Goal: Task Accomplishment & Management: Manage account settings

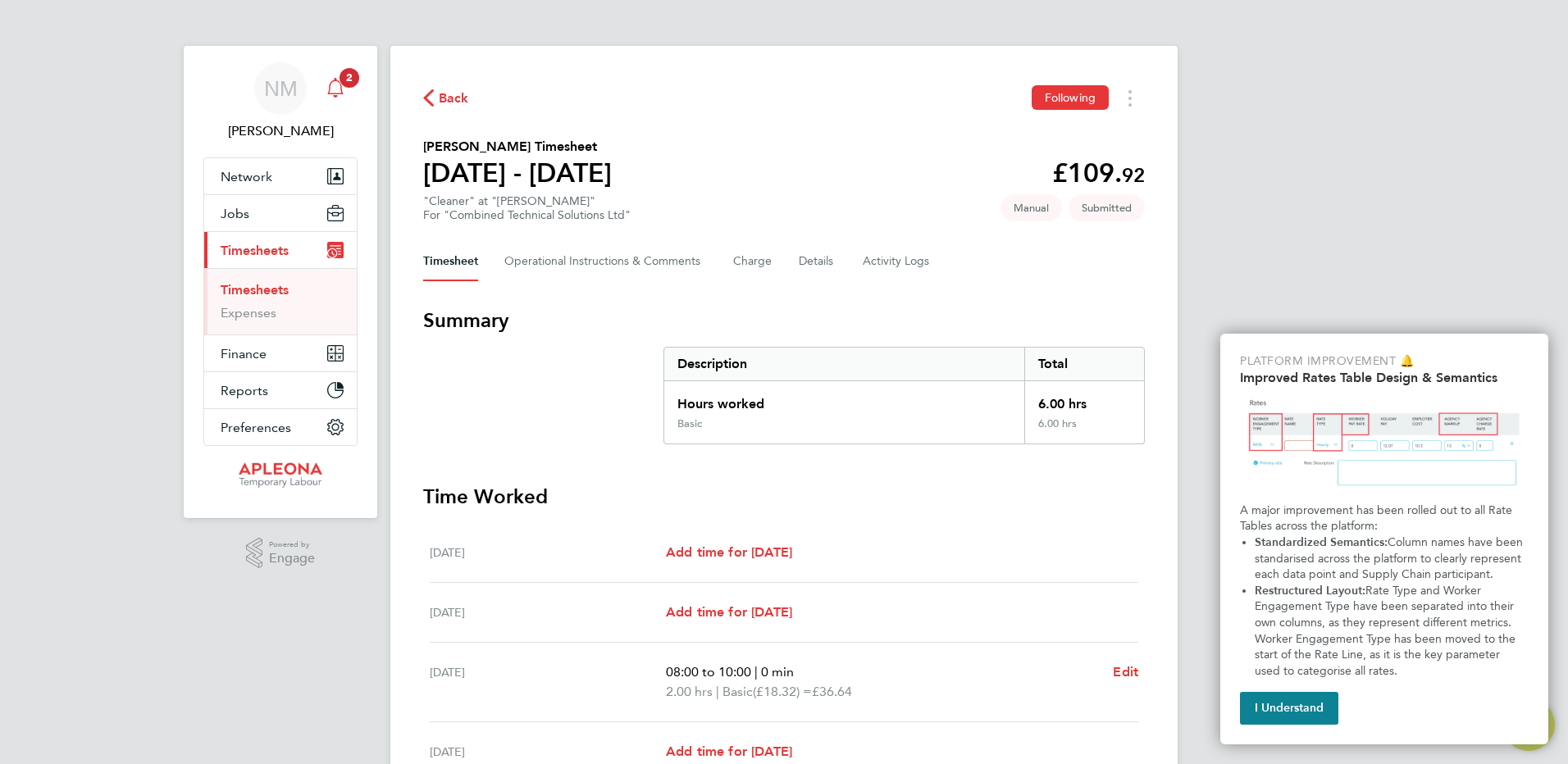
click at [341, 95] on icon "Main navigation" at bounding box center [335, 87] width 20 height 20
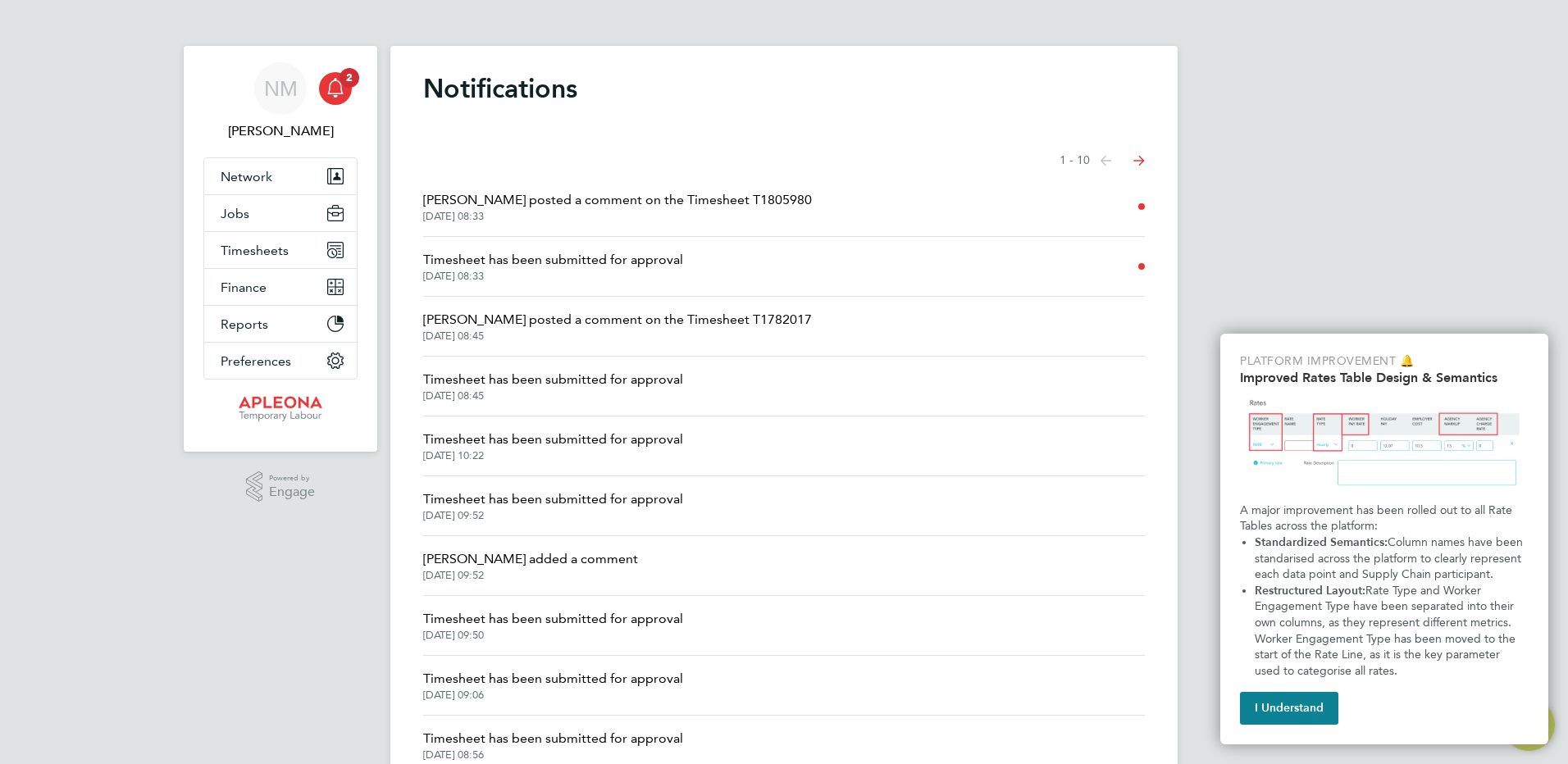
click at [663, 212] on span "[DATE] 08:33" at bounding box center [618, 216] width 389 height 13
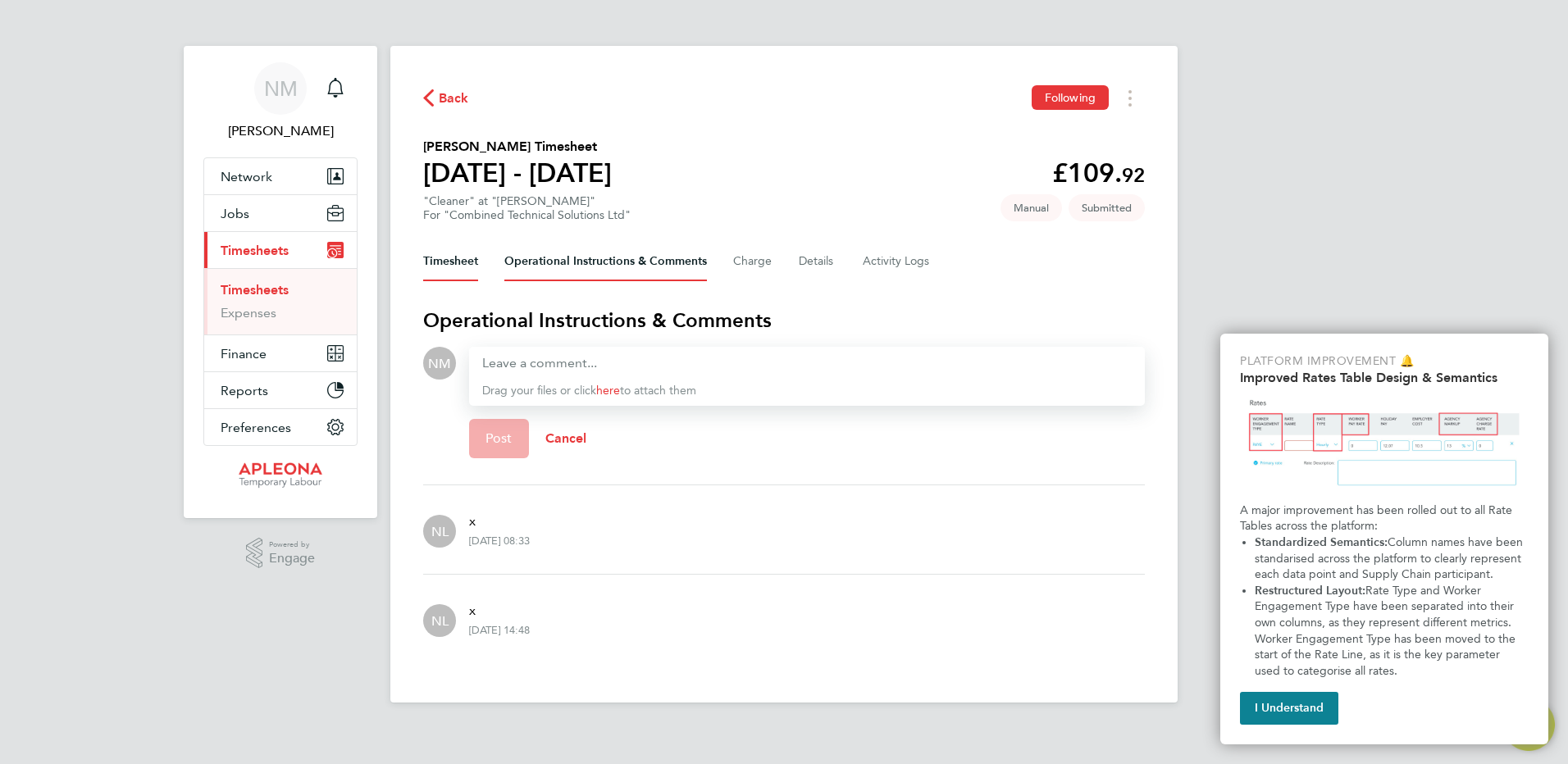
click at [461, 261] on button "Timesheet" at bounding box center [451, 261] width 55 height 39
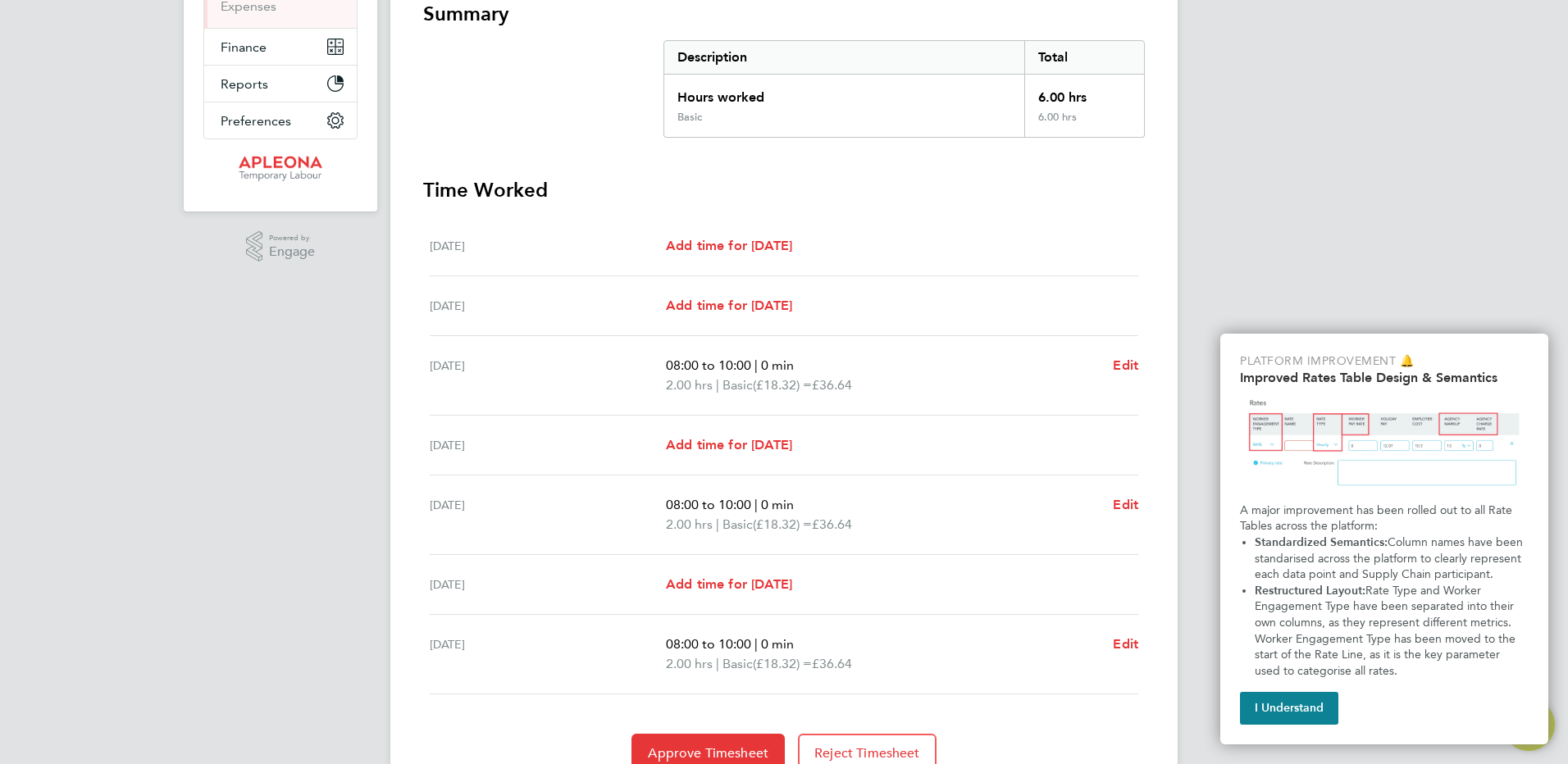
scroll to position [382, 0]
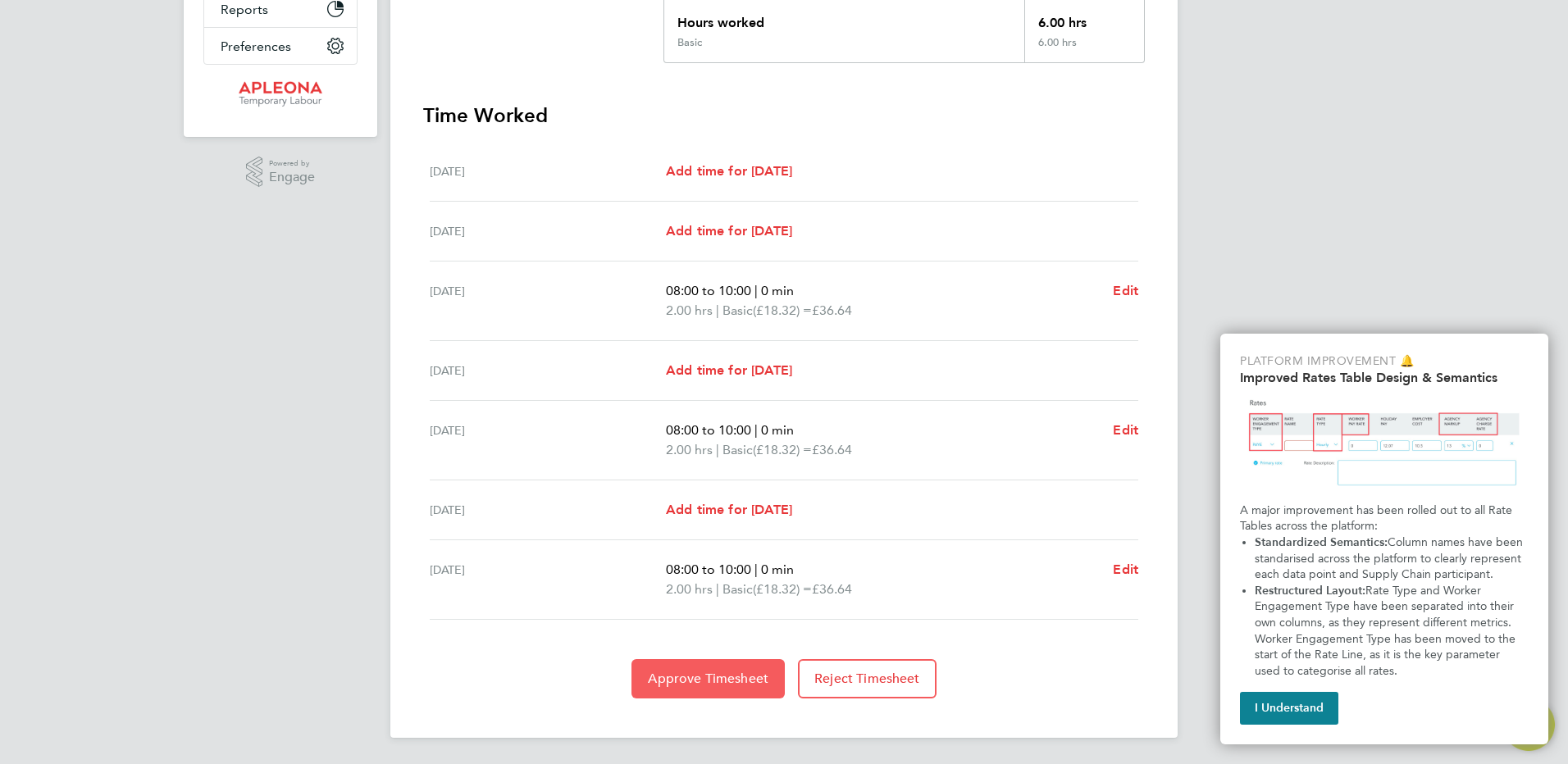
click at [720, 684] on span "Approve Timesheet" at bounding box center [708, 679] width 121 height 16
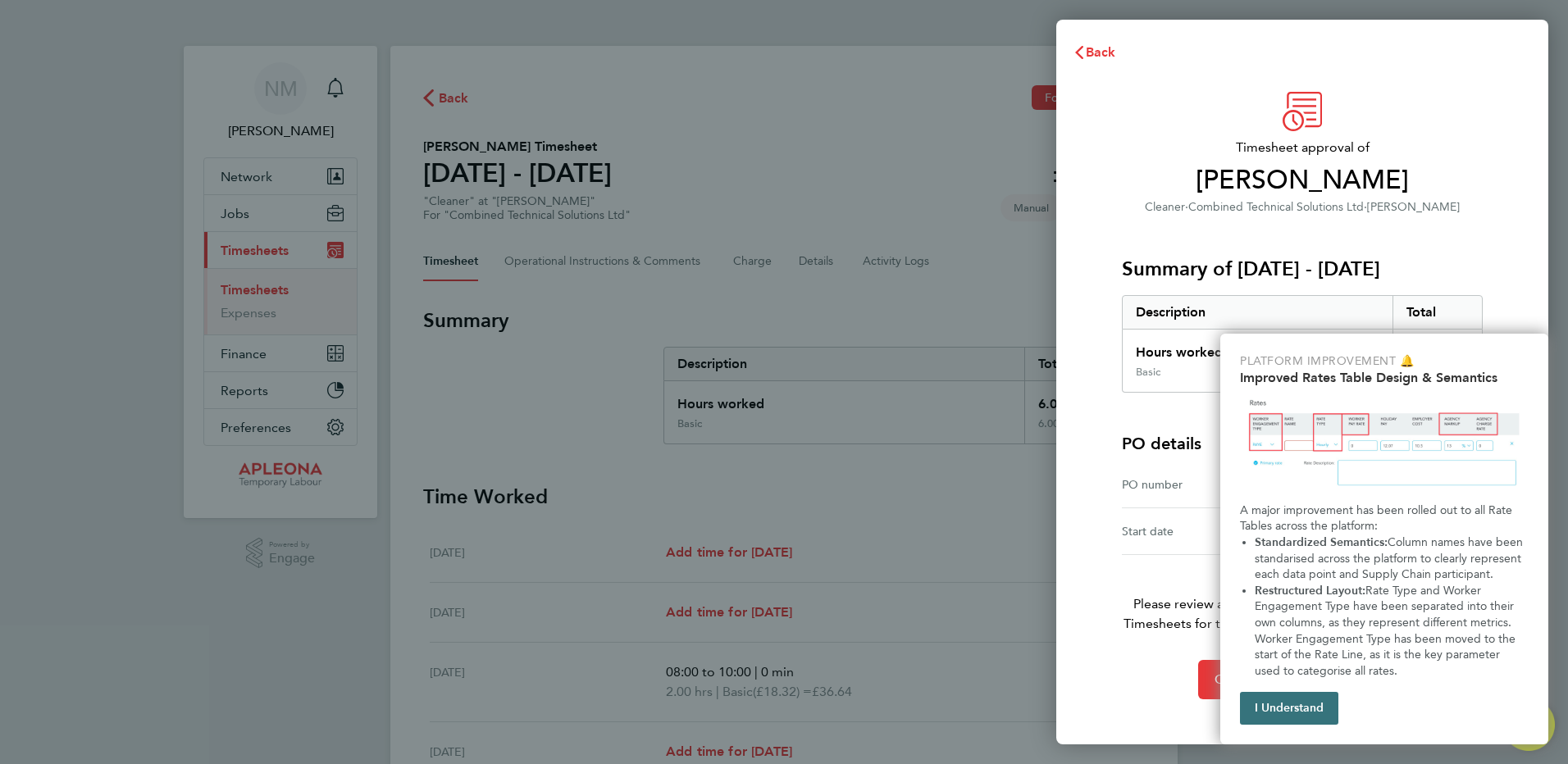
click at [1289, 703] on button "I Understand" at bounding box center [1289, 708] width 99 height 33
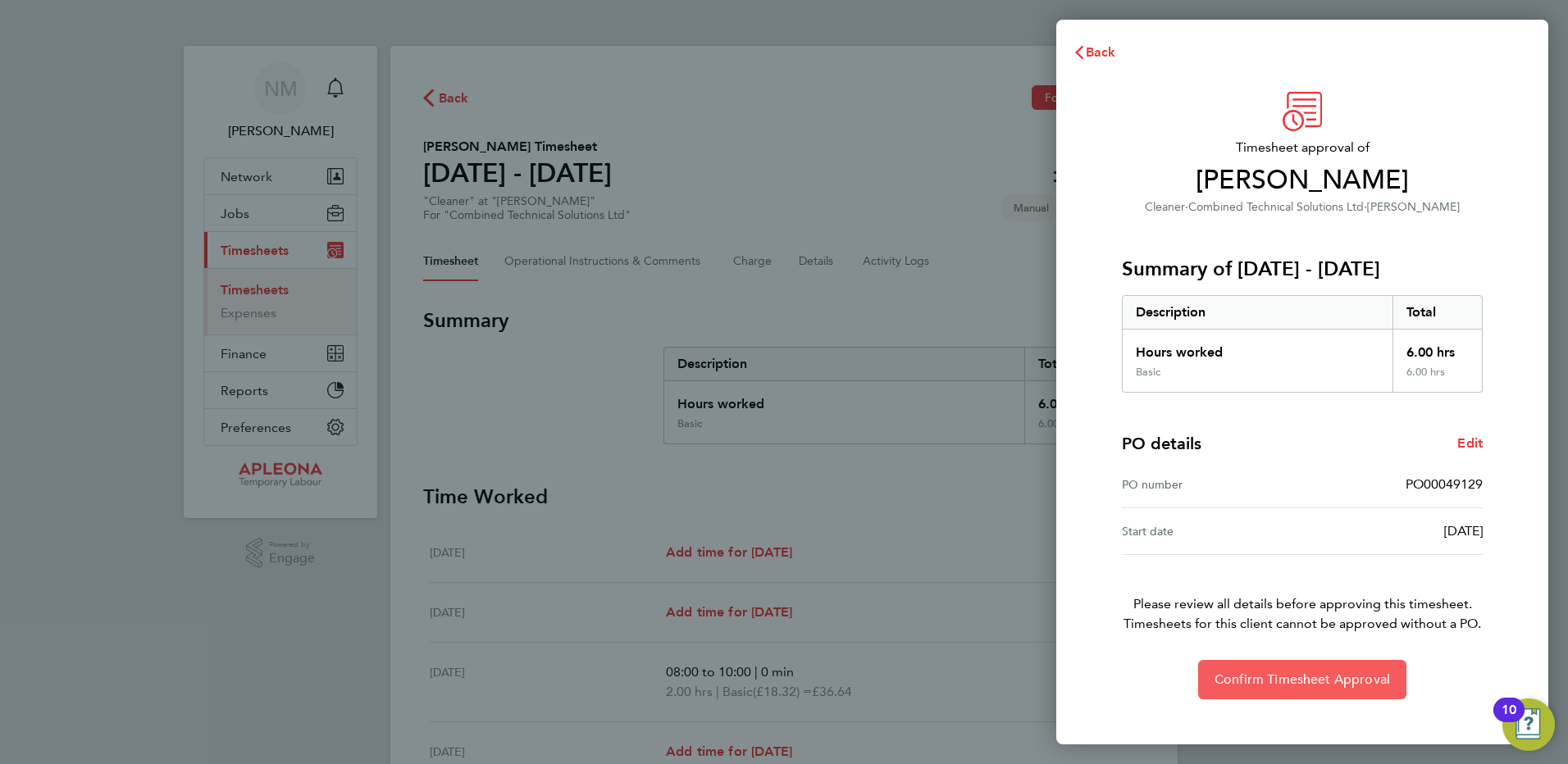
click at [1340, 683] on span "Confirm Timesheet Approval" at bounding box center [1302, 680] width 176 height 16
